Goal: Transaction & Acquisition: Obtain resource

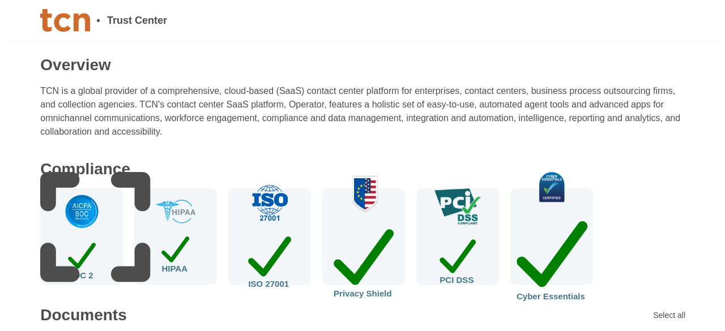
scroll to position [113, 0]
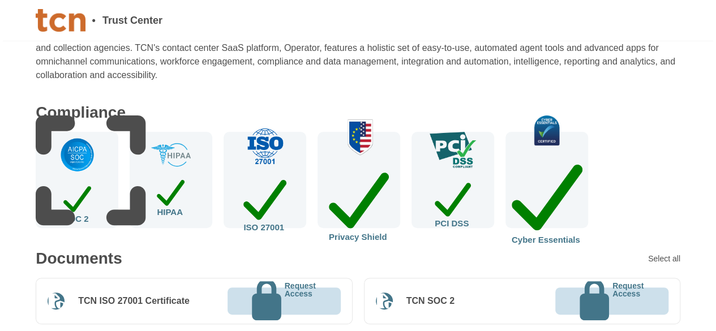
click at [104, 164] on div "SOC 2" at bounding box center [77, 180] width 83 height 96
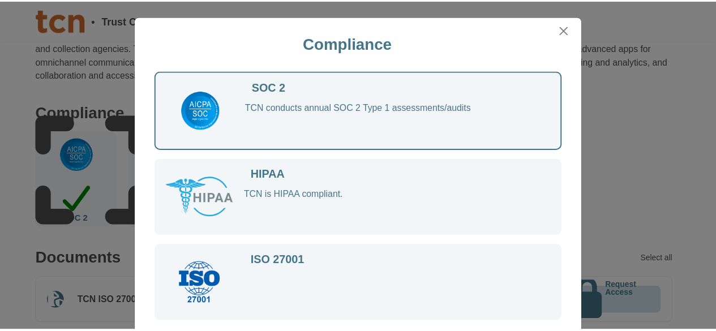
scroll to position [20, 0]
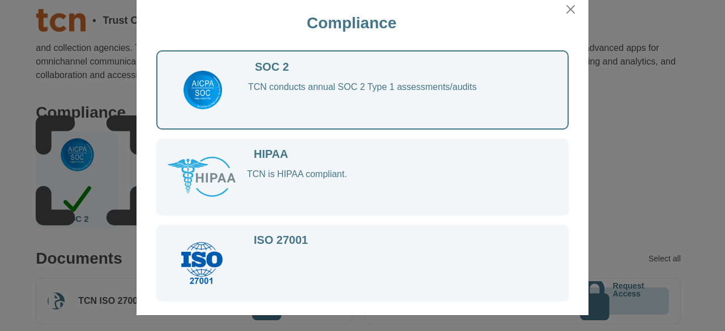
click at [425, 92] on div "TCN conducts annual SOC 2 Type 1 assessments/audits" at bounding box center [396, 100] width 297 height 37
click at [377, 89] on div "TCN conducts annual SOC 2 Type 1 assessments/audits" at bounding box center [396, 100] width 297 height 37
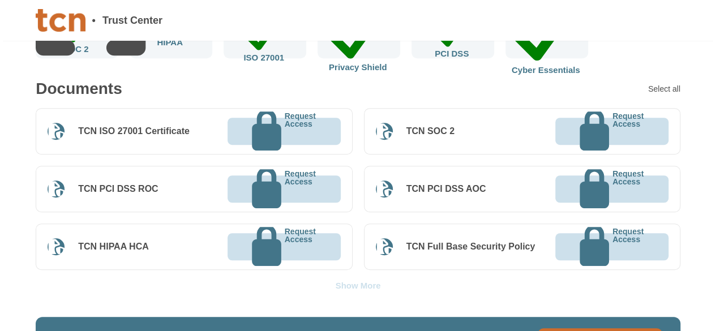
scroll to position [396, 0]
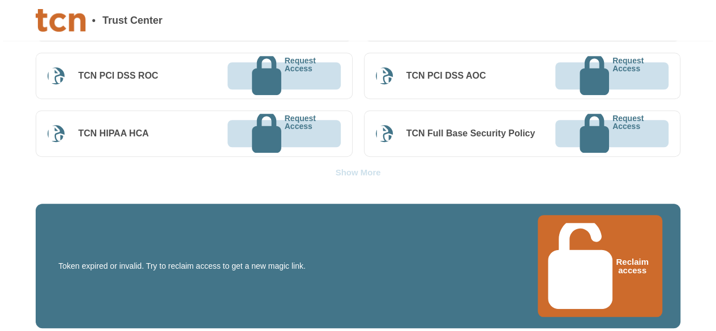
click at [568, 229] on icon at bounding box center [580, 266] width 65 height 87
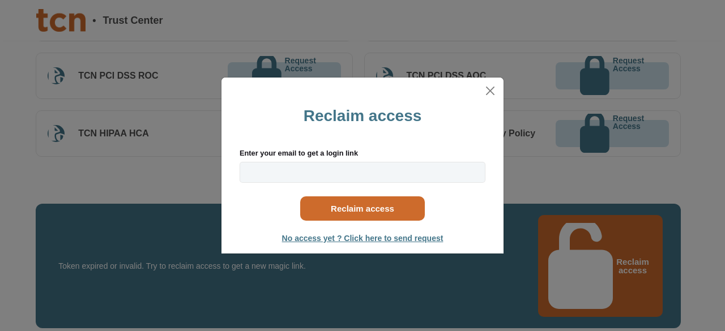
click at [251, 168] on input "Enter your email to get a login link" at bounding box center [363, 172] width 246 height 21
click at [304, 174] on input "Enter your email to get a login link" at bounding box center [363, 172] width 246 height 21
type input "[PERSON_NAME][EMAIL_ADDRESS][PERSON_NAME][DOMAIN_NAME]"
click at [391, 206] on button "Reclaim access" at bounding box center [362, 208] width 125 height 24
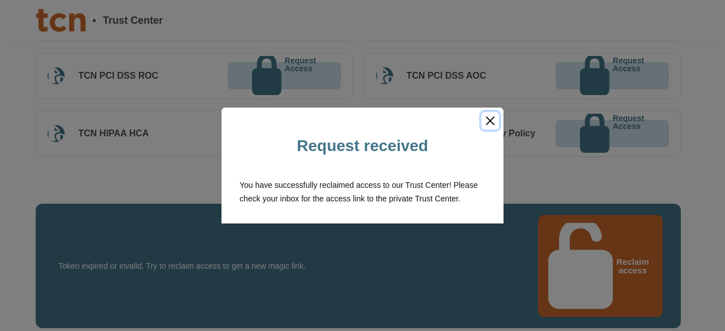
click at [487, 121] on button "Close" at bounding box center [490, 121] width 18 height 18
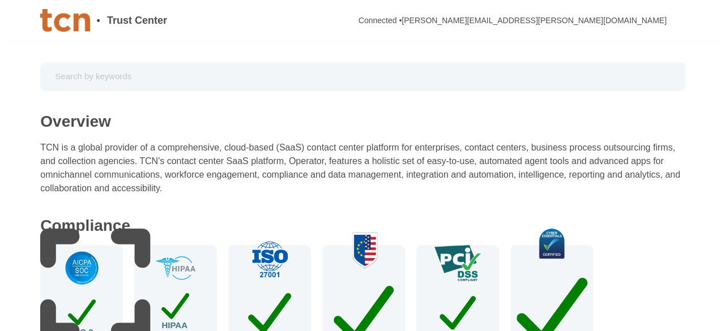
scroll to position [113, 0]
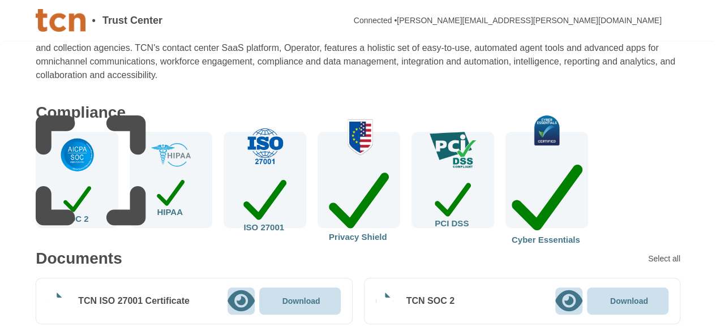
click at [87, 173] on img at bounding box center [77, 154] width 37 height 37
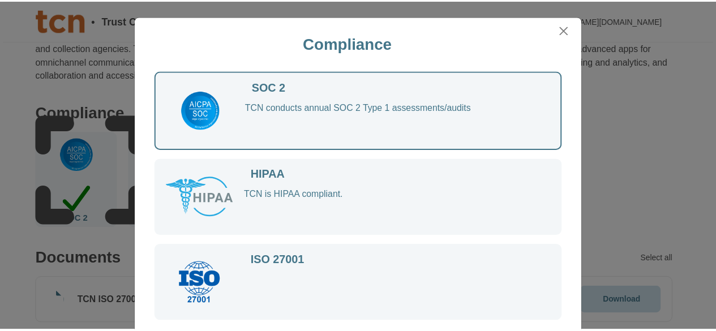
scroll to position [20, 0]
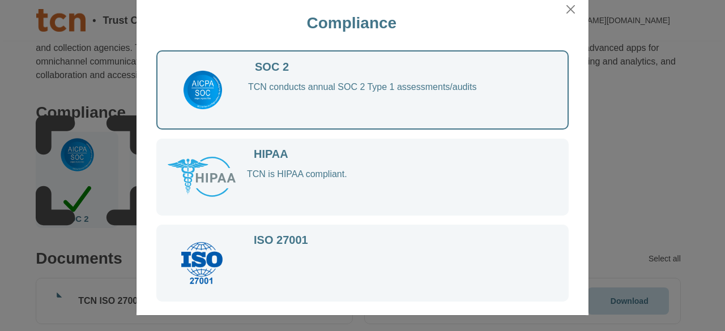
click at [203, 90] on img at bounding box center [202, 90] width 43 height 43
click at [270, 63] on div "SOC 2" at bounding box center [272, 67] width 34 height 11
click at [388, 104] on div "TCN conducts annual SOC 2 Type 1 assessments/audits" at bounding box center [396, 100] width 297 height 37
click at [388, 88] on div "TCN conducts annual SOC 2 Type 1 assessments/audits" at bounding box center [396, 100] width 297 height 37
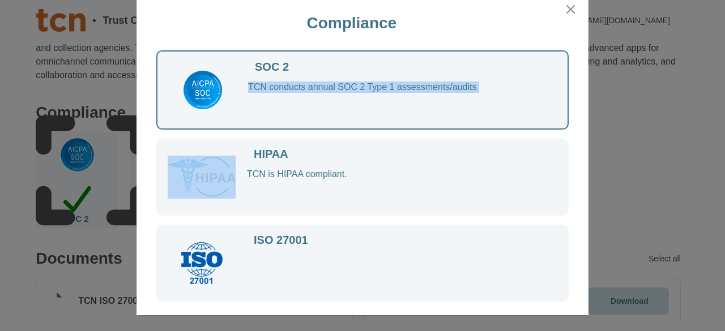
click at [388, 88] on div "TCN conducts annual SOC 2 Type 1 assessments/audits" at bounding box center [396, 100] width 297 height 37
click at [569, 5] on button "Close" at bounding box center [570, 10] width 17 height 18
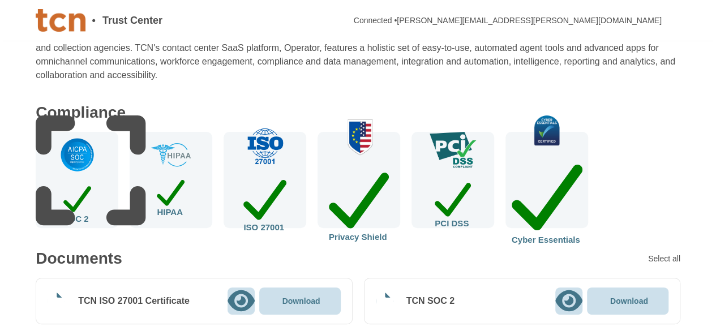
scroll to position [226, 0]
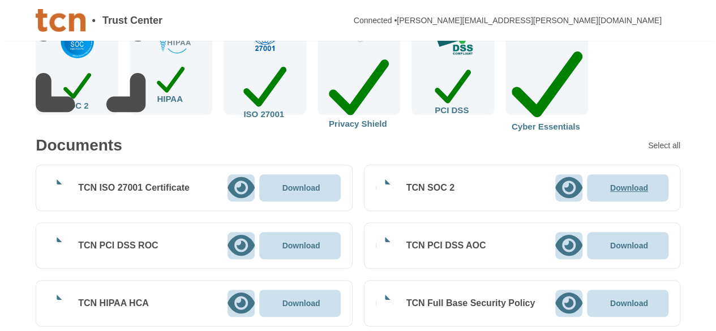
click at [608, 189] on icon at bounding box center [608, 187] width 0 height 8
click at [301, 187] on p "Download" at bounding box center [302, 188] width 38 height 8
click at [299, 242] on p "Download" at bounding box center [302, 246] width 38 height 8
click at [635, 142] on div "Select all" at bounding box center [635, 146] width 36 height 8
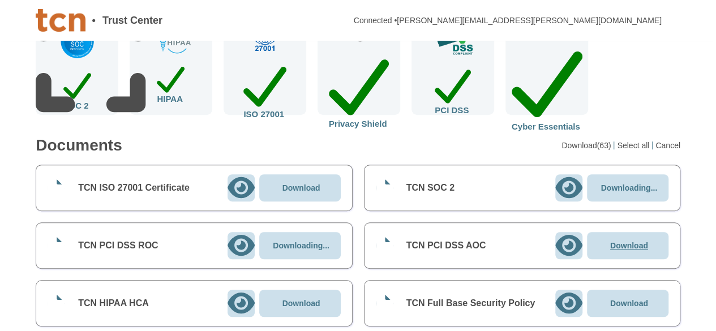
click at [627, 246] on p "Download" at bounding box center [629, 246] width 38 height 8
click at [626, 249] on p "Download" at bounding box center [629, 246] width 38 height 8
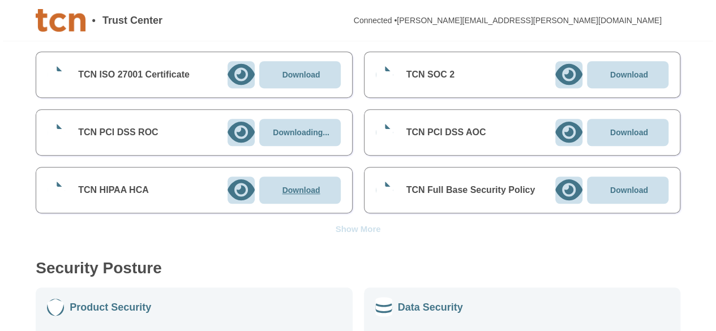
click at [301, 187] on p "Download" at bounding box center [302, 190] width 38 height 8
click at [629, 189] on p "Download" at bounding box center [629, 190] width 38 height 8
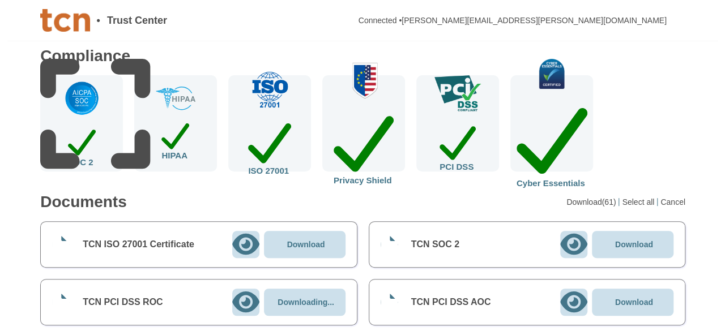
scroll to position [226, 0]
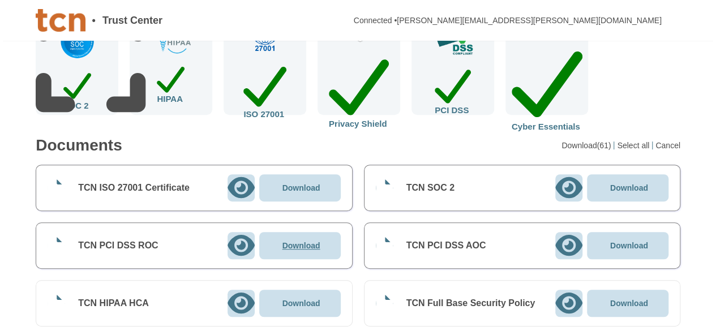
click at [309, 244] on p "Download" at bounding box center [302, 246] width 38 height 8
click at [284, 242] on div "Download" at bounding box center [300, 245] width 41 height 8
click at [618, 108] on div "Compliance SOC 2 HIPAA ISO 27001 Privacy Shield PCI DSS Cyber Essentials" at bounding box center [358, 53] width 645 height 123
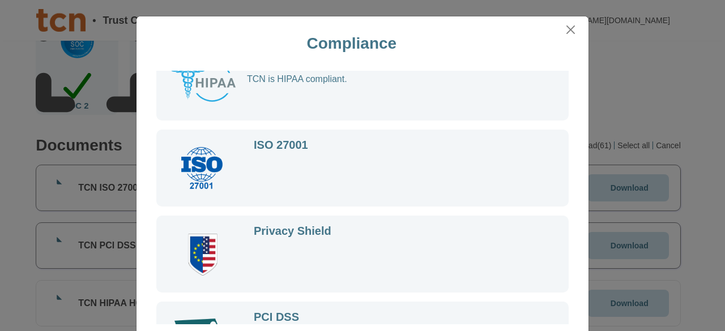
scroll to position [254, 0]
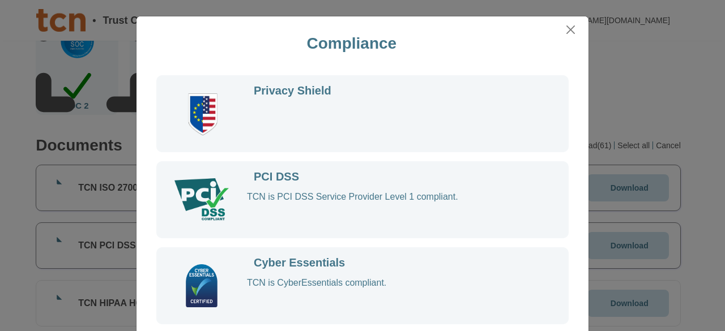
click at [270, 233] on div "PCI DSS TCN is PCI DSS Service Provider Level 1 compliant." at bounding box center [362, 199] width 412 height 77
click at [225, 211] on div at bounding box center [207, 200] width 79 height 57
click at [281, 164] on div "PCI DSS TCN is PCI DSS Service Provider Level 1 compliant." at bounding box center [362, 199] width 412 height 77
click at [280, 182] on div "PCI DSS" at bounding box center [276, 177] width 45 height 11
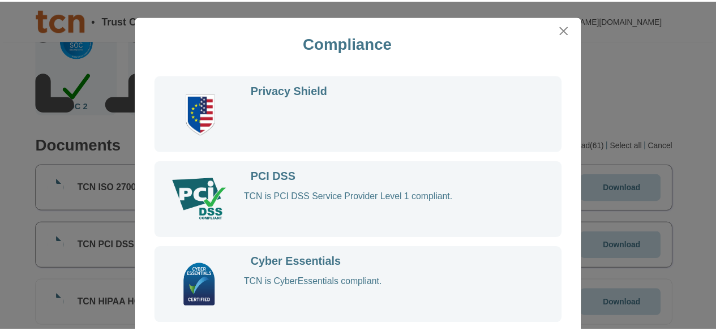
scroll to position [20, 0]
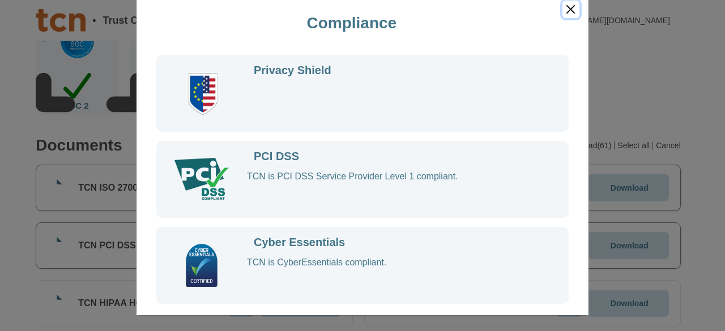
click at [562, 15] on button "Close" at bounding box center [570, 10] width 17 height 18
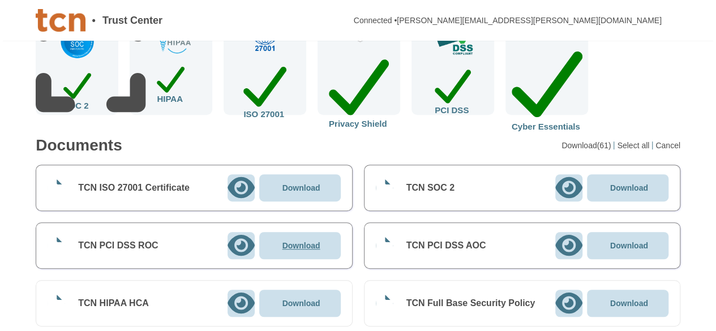
click at [301, 247] on p "Download" at bounding box center [302, 246] width 38 height 8
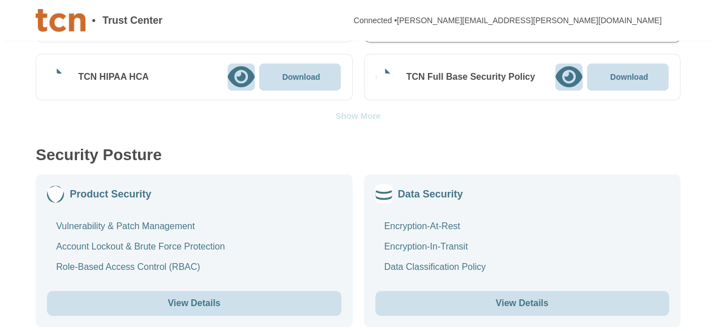
scroll to position [283, 0]
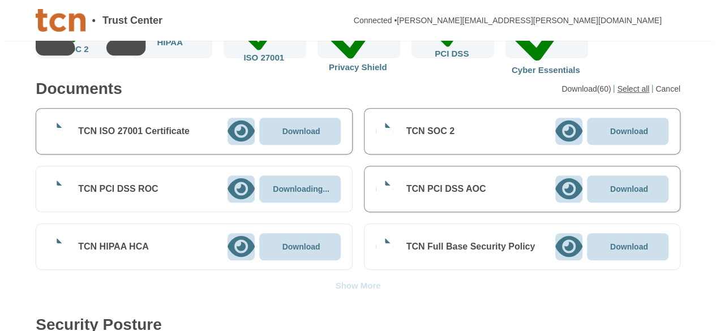
click at [638, 89] on div "Select all" at bounding box center [635, 89] width 36 height 8
click at [297, 185] on p "Downloading..." at bounding box center [301, 189] width 57 height 8
click at [631, 90] on div "Select all" at bounding box center [635, 89] width 36 height 8
click at [626, 190] on p "Download" at bounding box center [629, 189] width 38 height 8
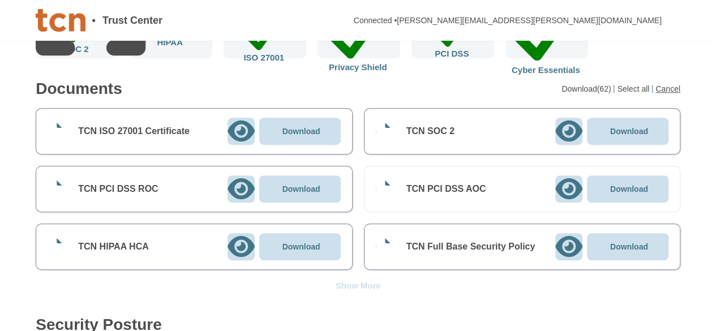
click at [665, 90] on div "Cancel" at bounding box center [668, 89] width 25 height 8
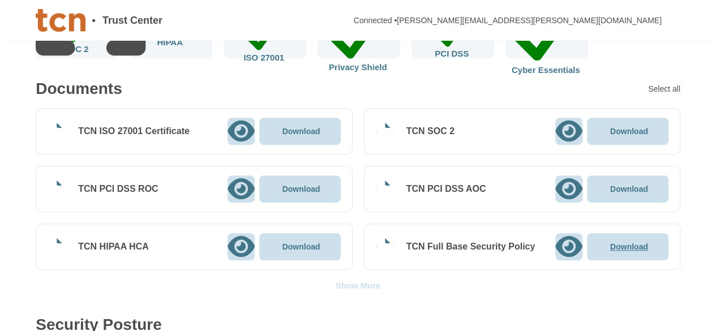
click at [614, 242] on div "Download" at bounding box center [628, 246] width 41 height 8
